Goal: Entertainment & Leisure: Browse casually

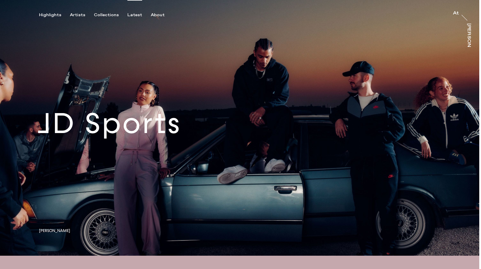
click at [132, 17] on div "Latest" at bounding box center [134, 14] width 15 height 5
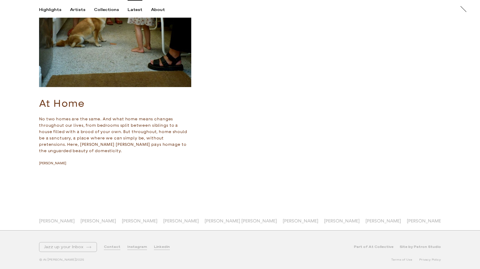
scroll to position [5061, 0]
click at [131, 245] on link "Instagram" at bounding box center [137, 247] width 20 height 5
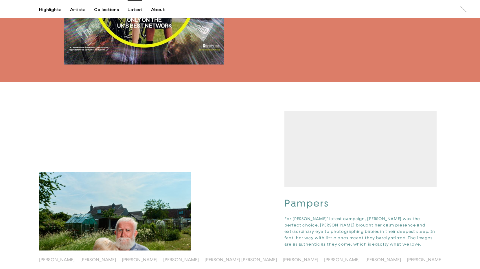
scroll to position [500, 0]
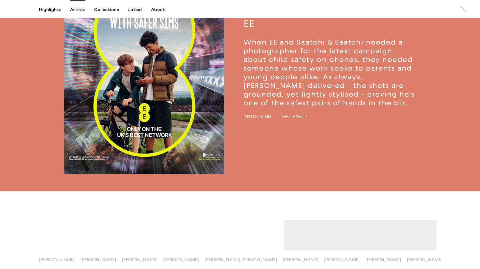
click at [81, 10] on div "Artists" at bounding box center [77, 9] width 15 height 5
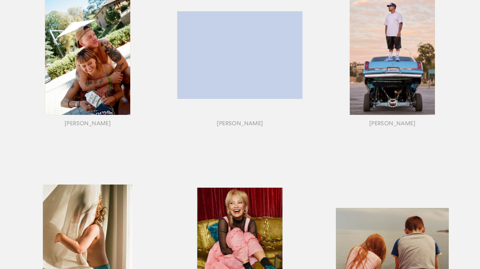
scroll to position [77, 0]
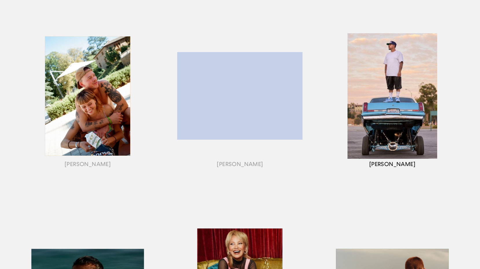
click at [376, 84] on div "button" at bounding box center [392, 103] width 152 height 180
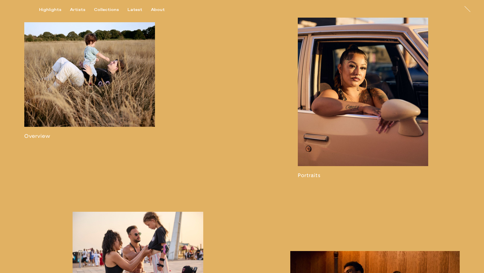
scroll to position [598, 0]
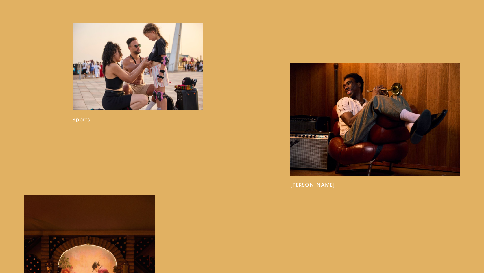
click at [388, 149] on link at bounding box center [374, 125] width 169 height 125
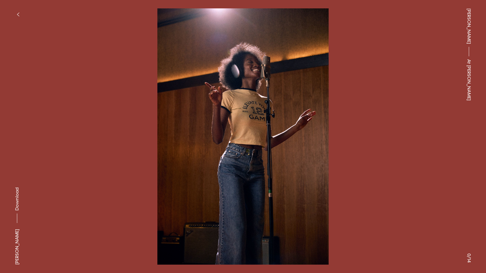
click at [282, 83] on button at bounding box center [364, 68] width 243 height 137
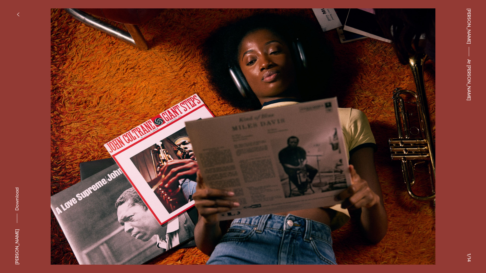
click at [15, 13] on button "button" at bounding box center [18, 14] width 13 height 13
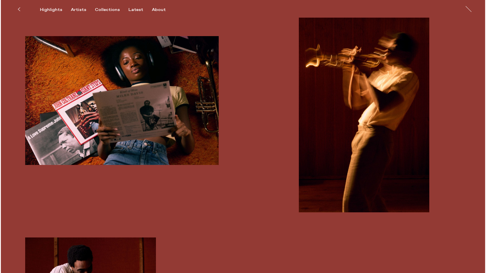
scroll to position [330, 0]
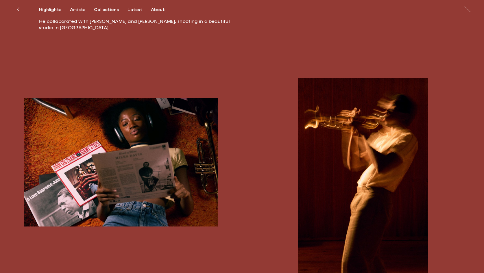
click at [145, 175] on img "button" at bounding box center [121, 162] width 194 height 129
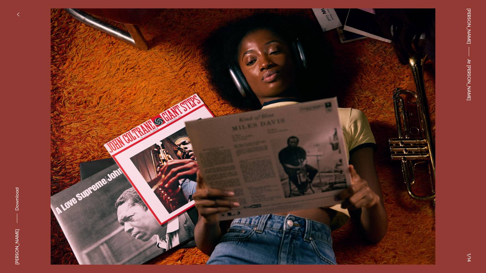
click at [448, 118] on button at bounding box center [364, 68] width 243 height 137
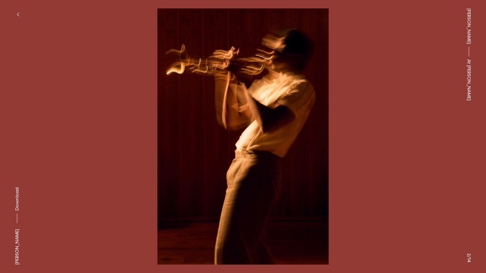
click at [21, 12] on button "button" at bounding box center [18, 14] width 13 height 13
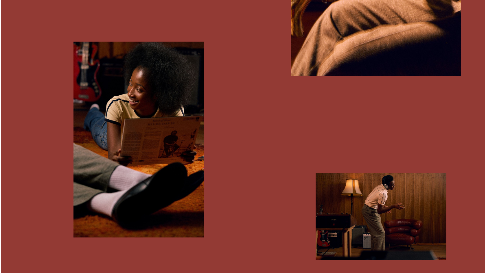
scroll to position [1175, 0]
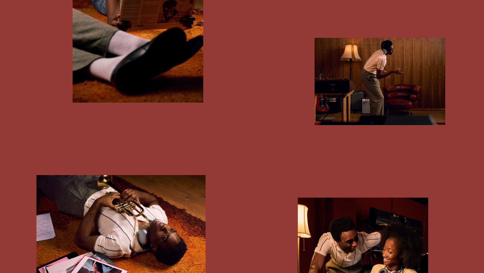
click at [343, 81] on img "button" at bounding box center [380, 81] width 131 height 87
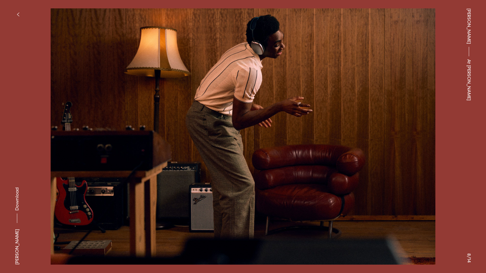
click at [19, 16] on icon "button" at bounding box center [18, 14] width 3 height 5
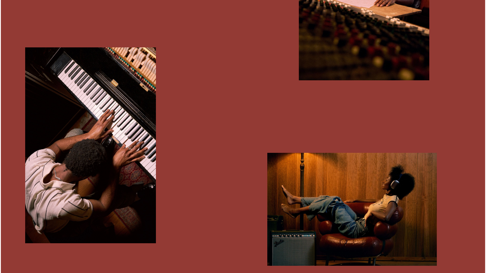
scroll to position [1616, 0]
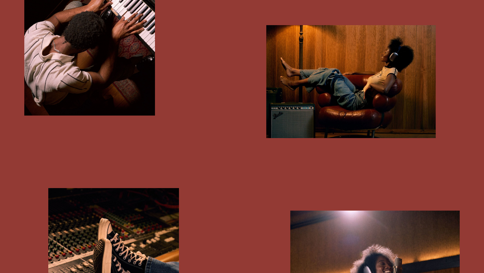
click at [346, 88] on img "button" at bounding box center [350, 81] width 169 height 113
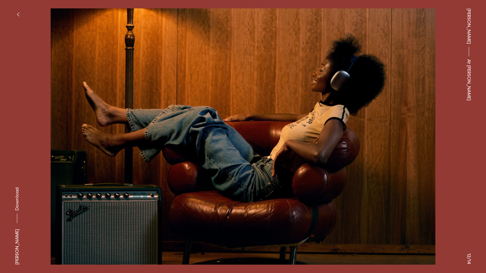
click at [48, 132] on button at bounding box center [121, 68] width 243 height 137
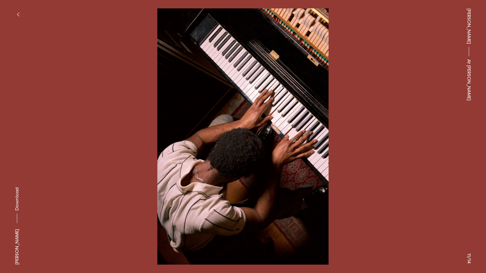
click at [19, 13] on icon "button" at bounding box center [18, 14] width 2 height 3
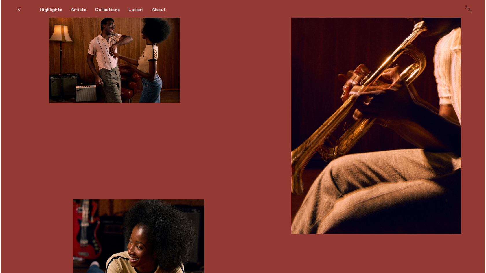
scroll to position [833, 0]
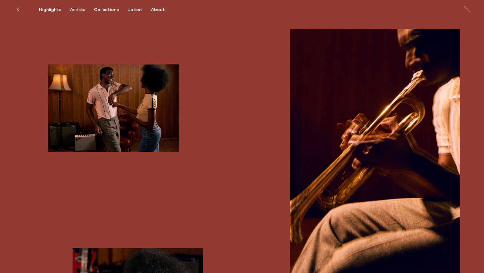
click at [112, 91] on img "button" at bounding box center [113, 107] width 131 height 87
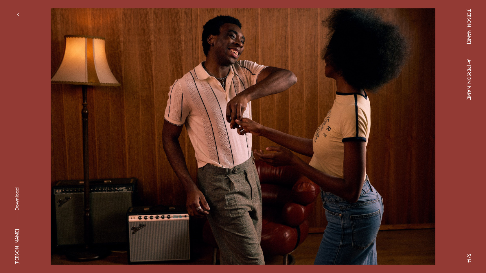
click at [273, 34] on button at bounding box center [364, 68] width 243 height 137
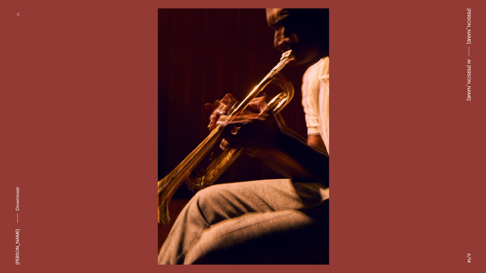
click at [91, 104] on button at bounding box center [121, 68] width 243 height 137
